Goal: Transaction & Acquisition: Book appointment/travel/reservation

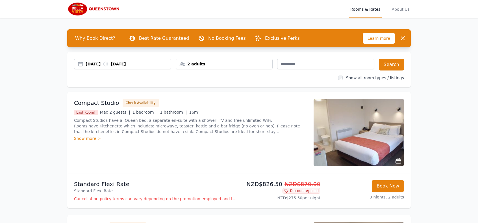
click at [235, 65] on div "2 adults" at bounding box center [224, 64] width 97 height 6
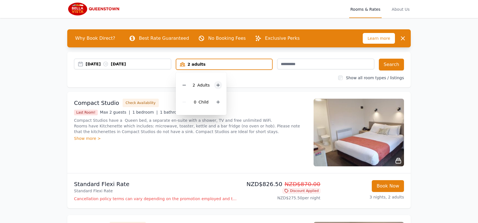
click at [218, 86] on icon at bounding box center [218, 85] width 3 height 3
click at [218, 86] on icon at bounding box center [218, 85] width 5 height 5
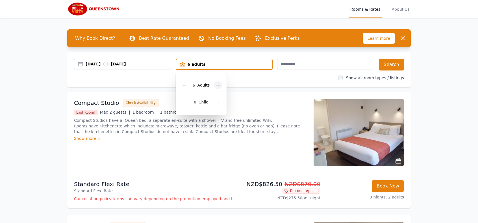
click at [218, 86] on icon at bounding box center [218, 85] width 5 height 5
click at [182, 86] on div at bounding box center [184, 85] width 8 height 8
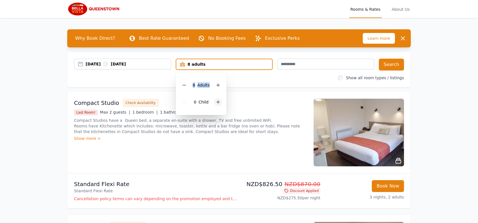
click at [216, 101] on icon at bounding box center [218, 102] width 5 height 5
click at [389, 65] on button "Search" at bounding box center [391, 65] width 25 height 12
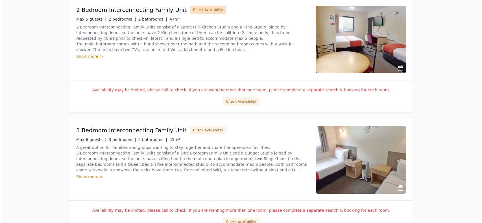
scroll to position [138, 0]
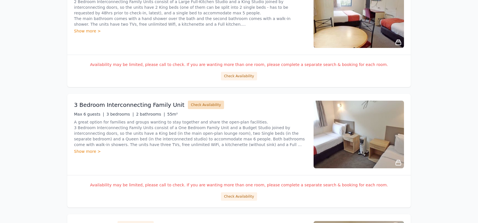
drag, startPoint x: 196, startPoint y: 105, endPoint x: 197, endPoint y: 108, distance: 3.6
click at [198, 108] on button "Check Availability" at bounding box center [206, 105] width 36 height 8
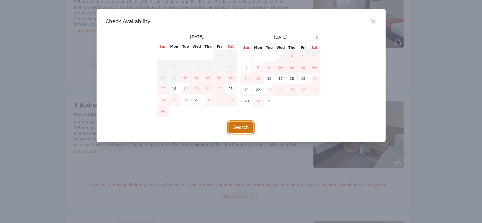
click at [243, 127] on button "Search" at bounding box center [240, 128] width 25 height 12
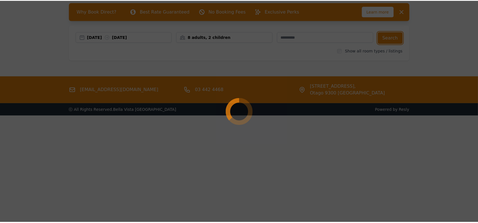
scroll to position [27, 0]
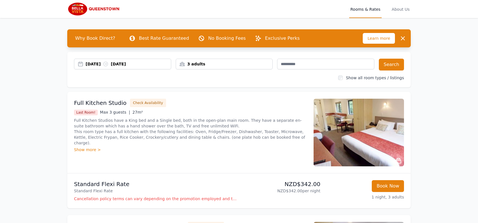
click at [248, 62] on div "3 adults" at bounding box center [224, 64] width 97 height 6
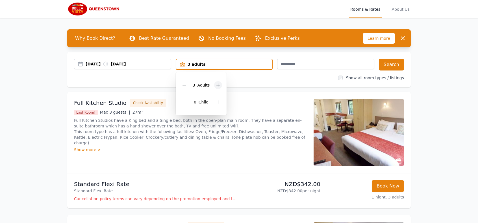
click at [221, 86] on div at bounding box center [218, 85] width 8 height 8
click at [392, 66] on button "Search" at bounding box center [391, 65] width 25 height 12
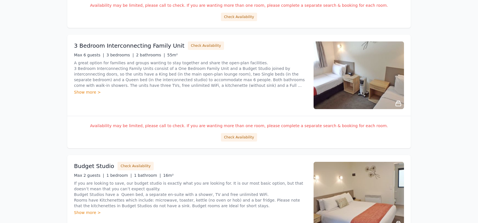
scroll to position [198, 0]
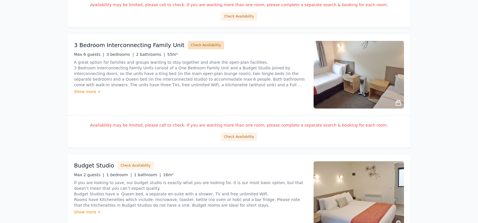
click at [199, 46] on button "Check Availability" at bounding box center [206, 45] width 36 height 8
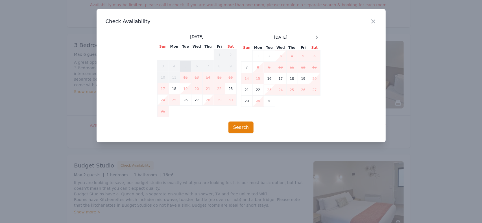
click at [185, 67] on td "5" at bounding box center [185, 66] width 11 height 11
click at [374, 22] on icon "button" at bounding box center [373, 21] width 7 height 7
